Goal: Task Accomplishment & Management: Complete application form

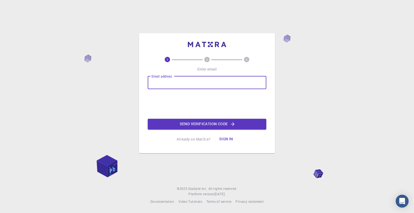
type input "[EMAIL_ADDRESS][DOMAIN_NAME]"
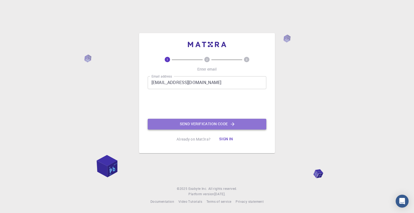
click at [203, 124] on button "Send verification code" at bounding box center [207, 124] width 119 height 11
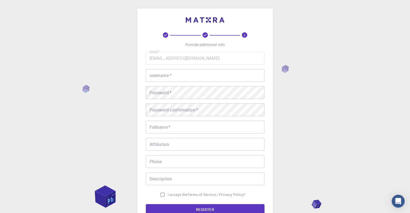
click at [183, 73] on input "username   *" at bounding box center [205, 75] width 119 height 13
type input "mehdi"
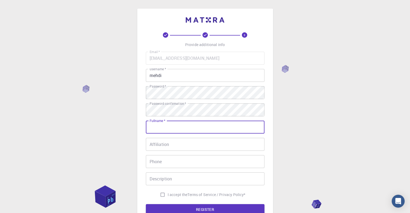
click at [172, 130] on input "Fullname   *" at bounding box center [205, 127] width 119 height 13
type input "gueroui mehdi"
click at [170, 147] on input "Affiliation" at bounding box center [205, 144] width 119 height 13
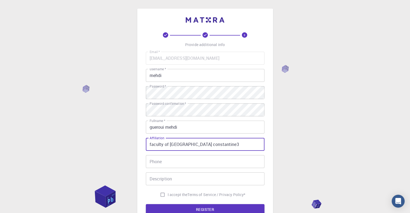
type input "faculty of [GEOGRAPHIC_DATA] constantine3"
click at [155, 162] on input "Phone" at bounding box center [205, 161] width 119 height 13
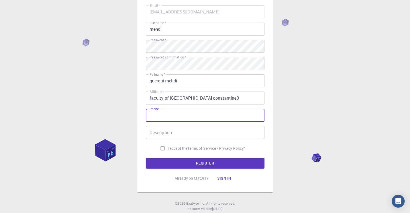
scroll to position [61, 0]
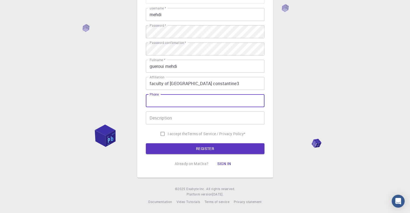
click at [169, 131] on span "I accept the" at bounding box center [178, 133] width 20 height 5
click at [168, 131] on input "I accept the Terms of Service / Privacy Policy *" at bounding box center [162, 134] width 10 height 10
checkbox input "true"
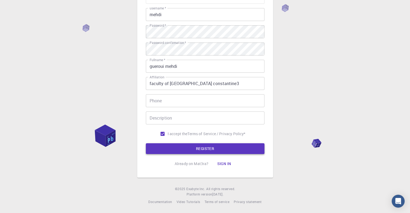
click at [205, 150] on button "REGISTER" at bounding box center [205, 148] width 119 height 11
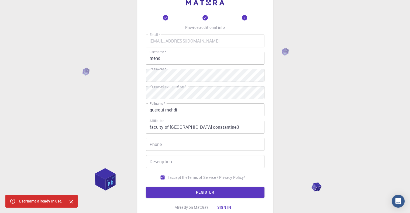
scroll to position [0, 0]
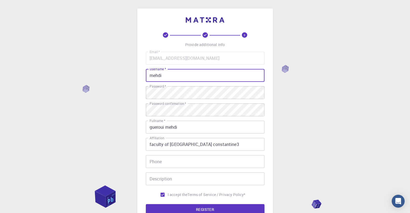
click at [216, 77] on input "mehdi" at bounding box center [205, 75] width 119 height 13
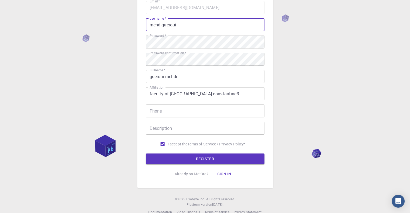
scroll to position [61, 0]
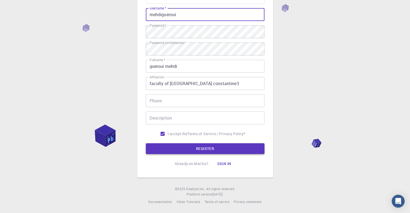
type input "mehdigueroui"
click at [214, 150] on button "REGISTER" at bounding box center [205, 148] width 119 height 11
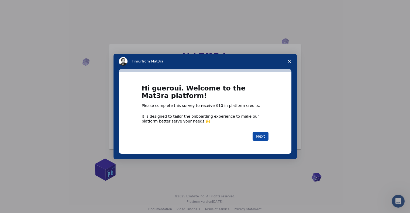
click at [255, 137] on button "Next" at bounding box center [260, 136] width 16 height 9
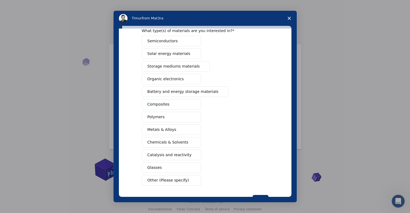
scroll to position [45, 0]
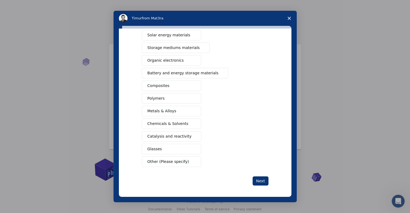
click at [187, 161] on button "Other (Please specify)" at bounding box center [171, 162] width 59 height 11
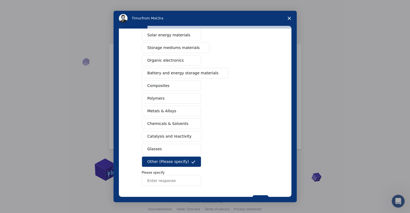
scroll to position [51, 0]
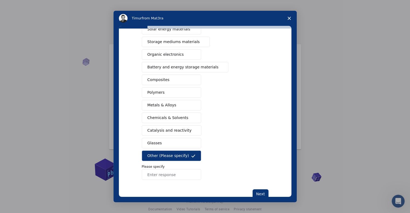
click at [288, 19] on icon "Close survey" at bounding box center [289, 18] width 3 height 3
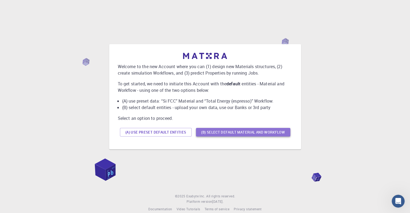
click at [258, 134] on button "(B) Select default material and workflow" at bounding box center [243, 132] width 94 height 9
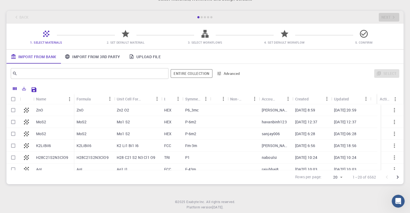
scroll to position [31, 0]
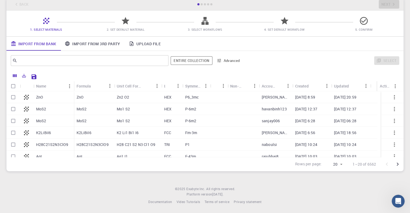
click at [50, 124] on div "MoS2" at bounding box center [53, 121] width 40 height 12
checkbox input "true"
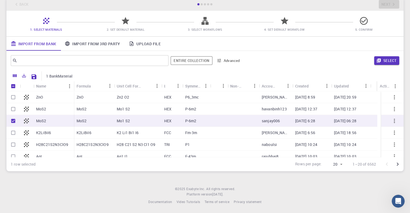
click at [57, 119] on div "MoS2" at bounding box center [53, 121] width 40 height 12
checkbox input "false"
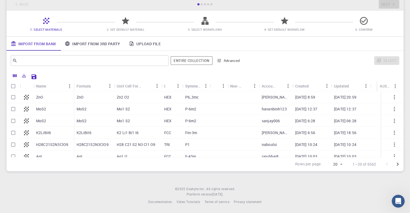
click at [57, 119] on div "MoS2" at bounding box center [53, 121] width 40 height 12
checkbox input "true"
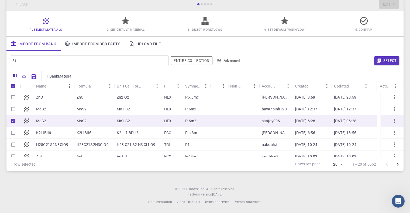
click at [57, 119] on div "MoS2" at bounding box center [53, 121] width 40 height 12
checkbox input "false"
